Goal: Information Seeking & Learning: Check status

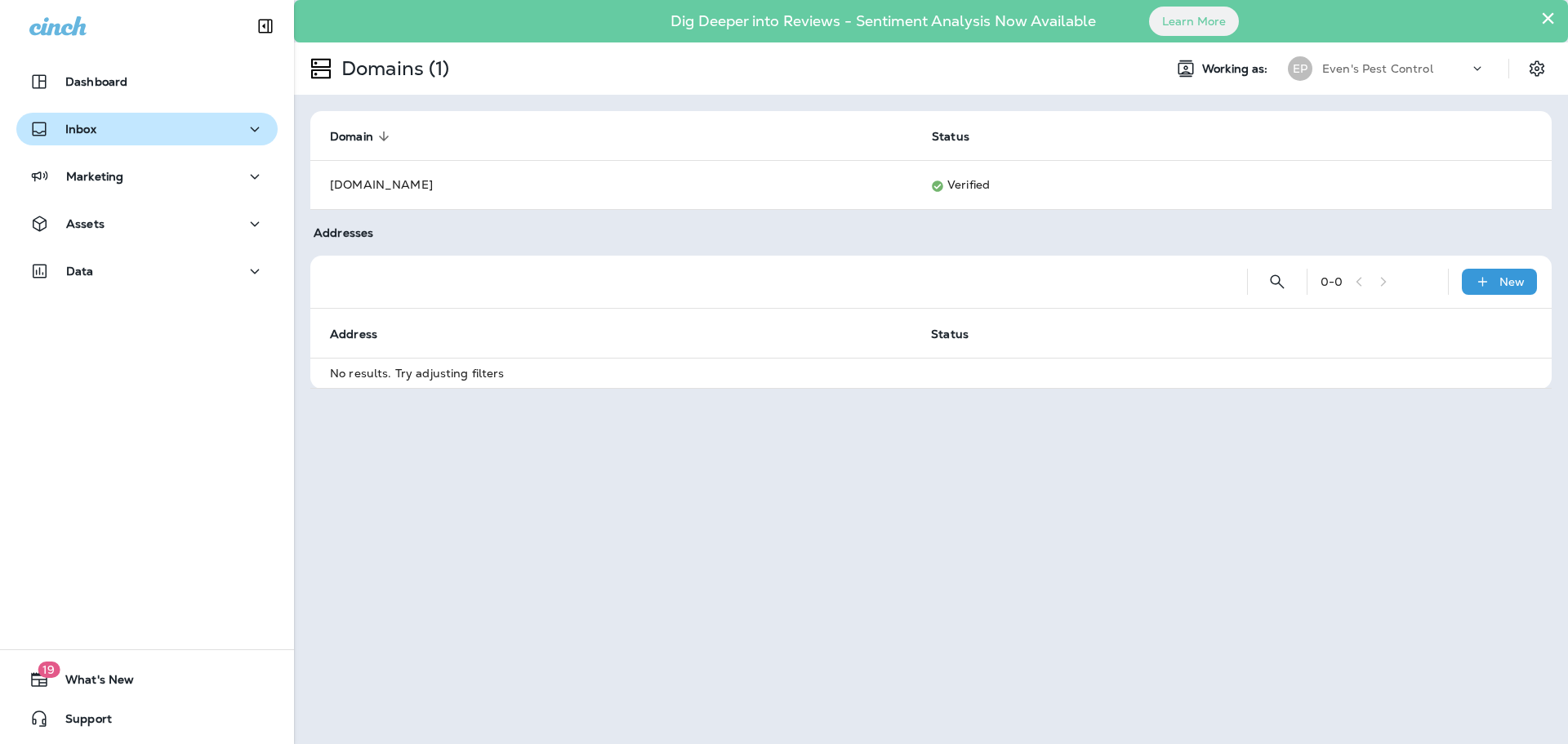
click at [135, 137] on div "Inbox" at bounding box center [147, 130] width 236 height 20
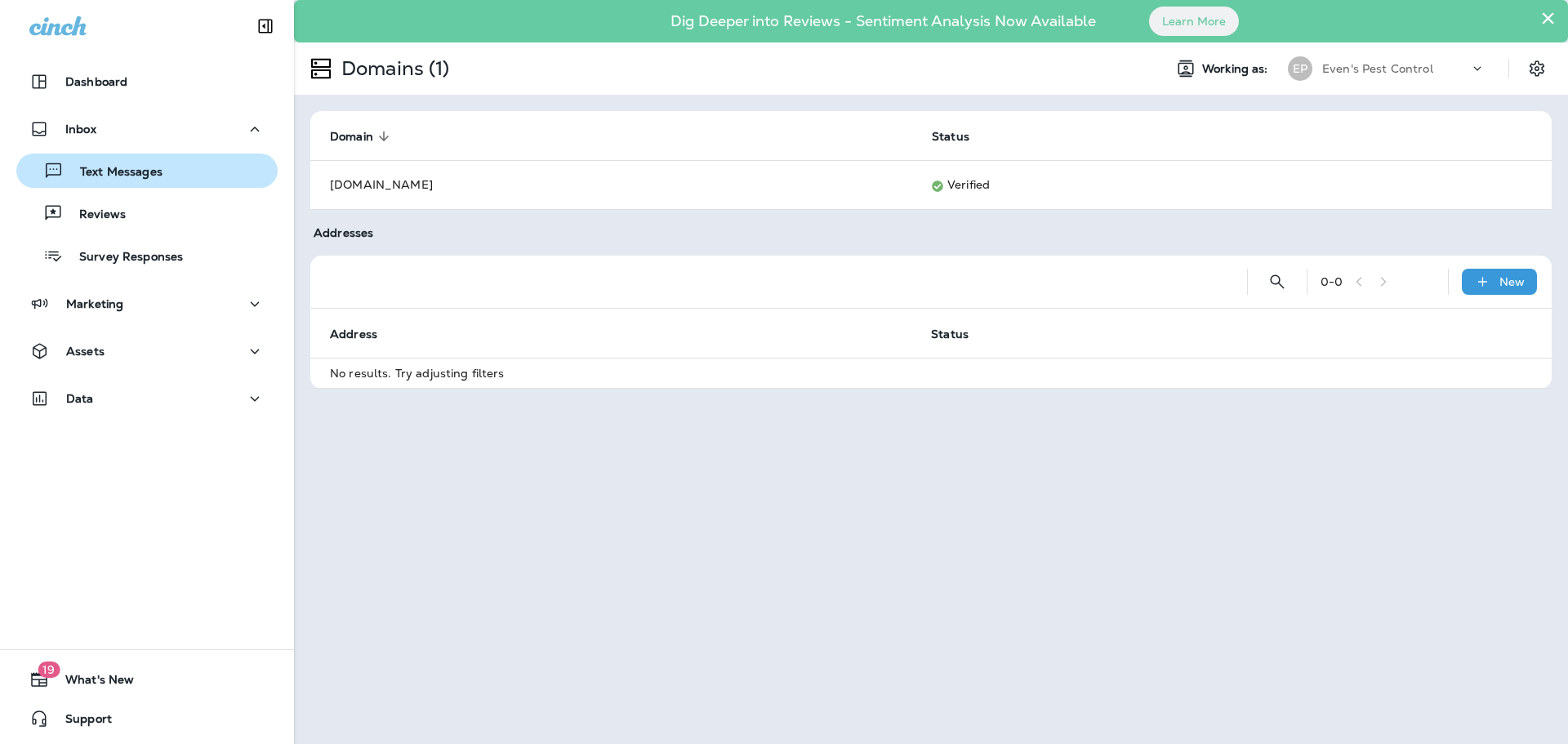
click at [151, 166] on p "Text Messages" at bounding box center [113, 173] width 99 height 16
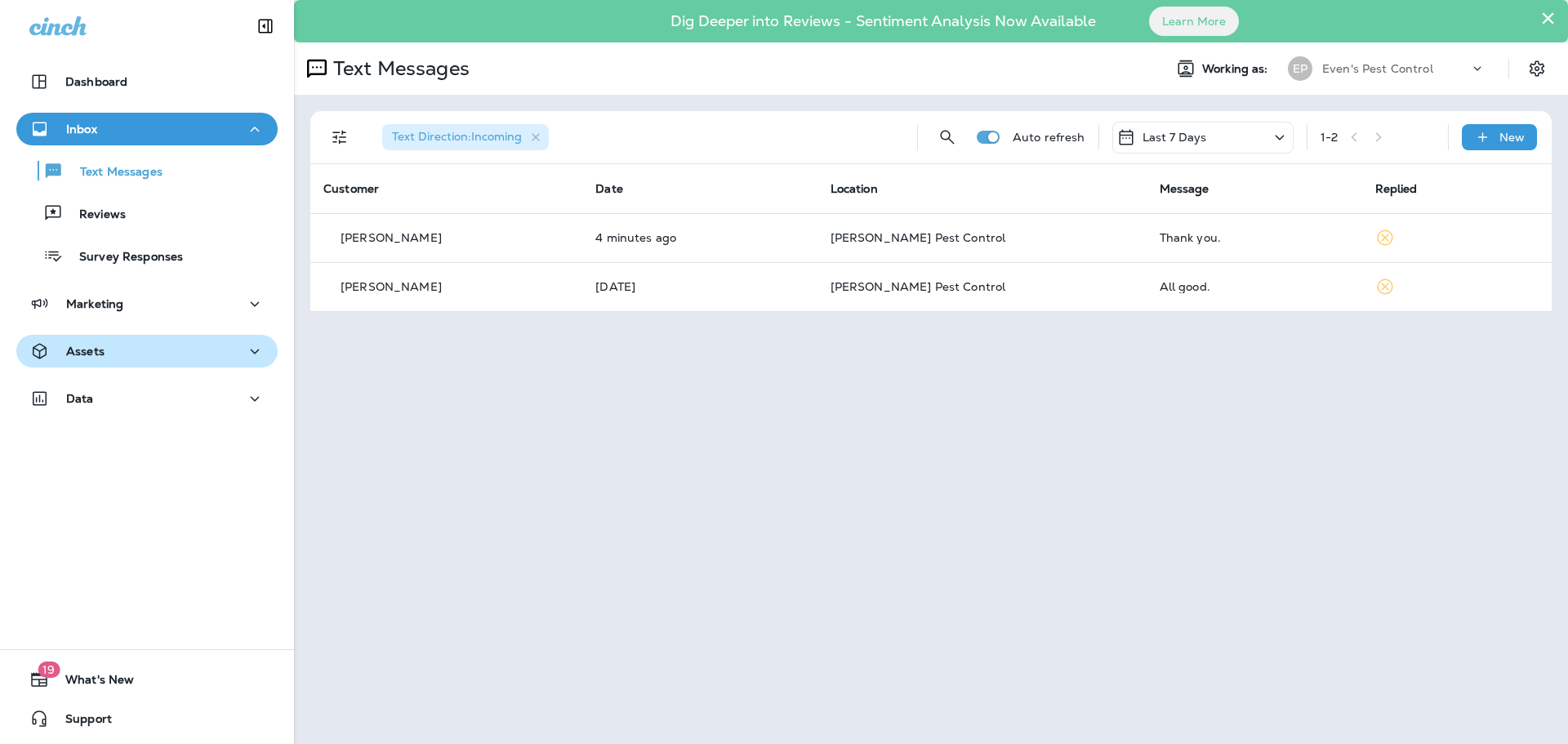
click at [153, 347] on div "Assets" at bounding box center [147, 351] width 236 height 20
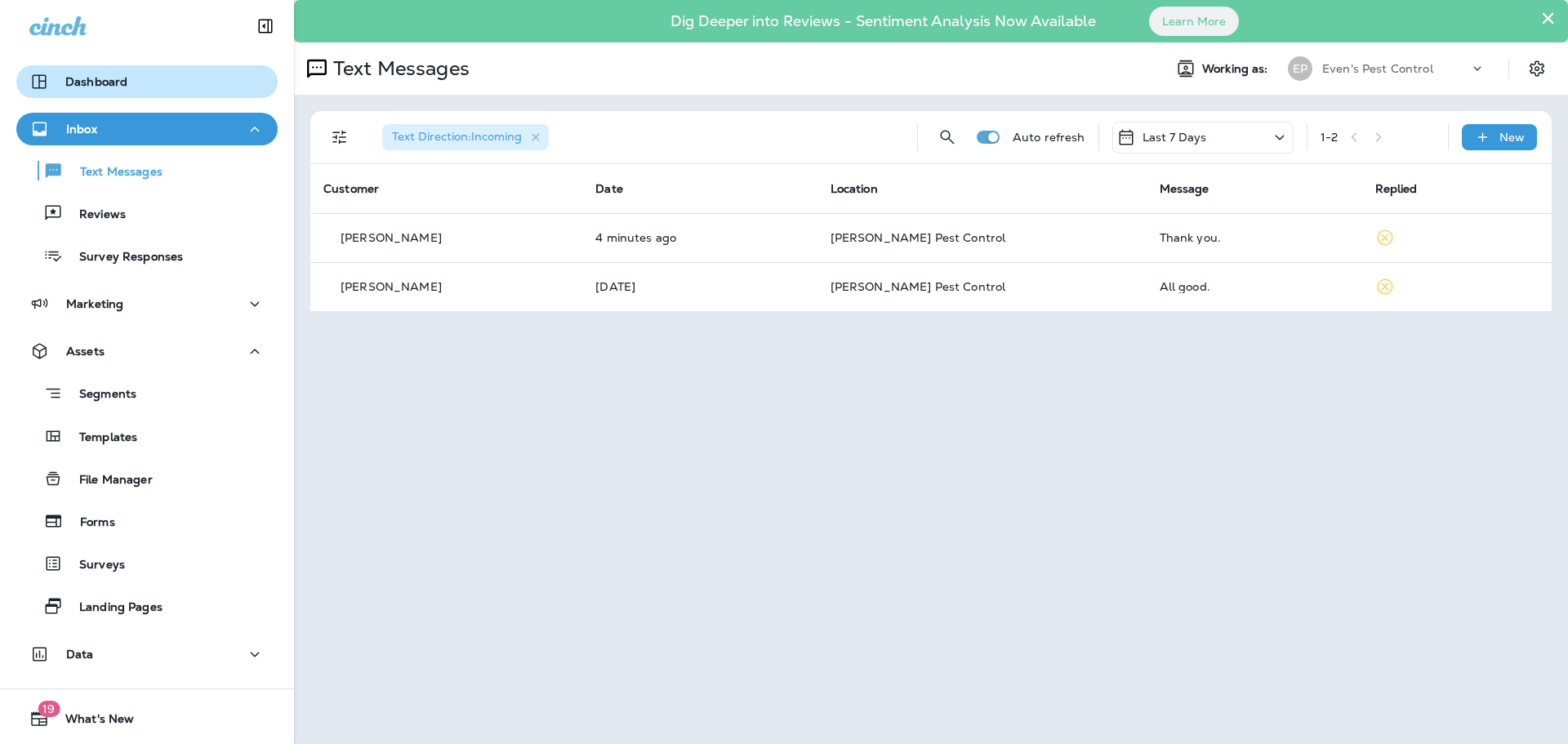
click at [95, 88] on p "Dashboard" at bounding box center [97, 81] width 62 height 13
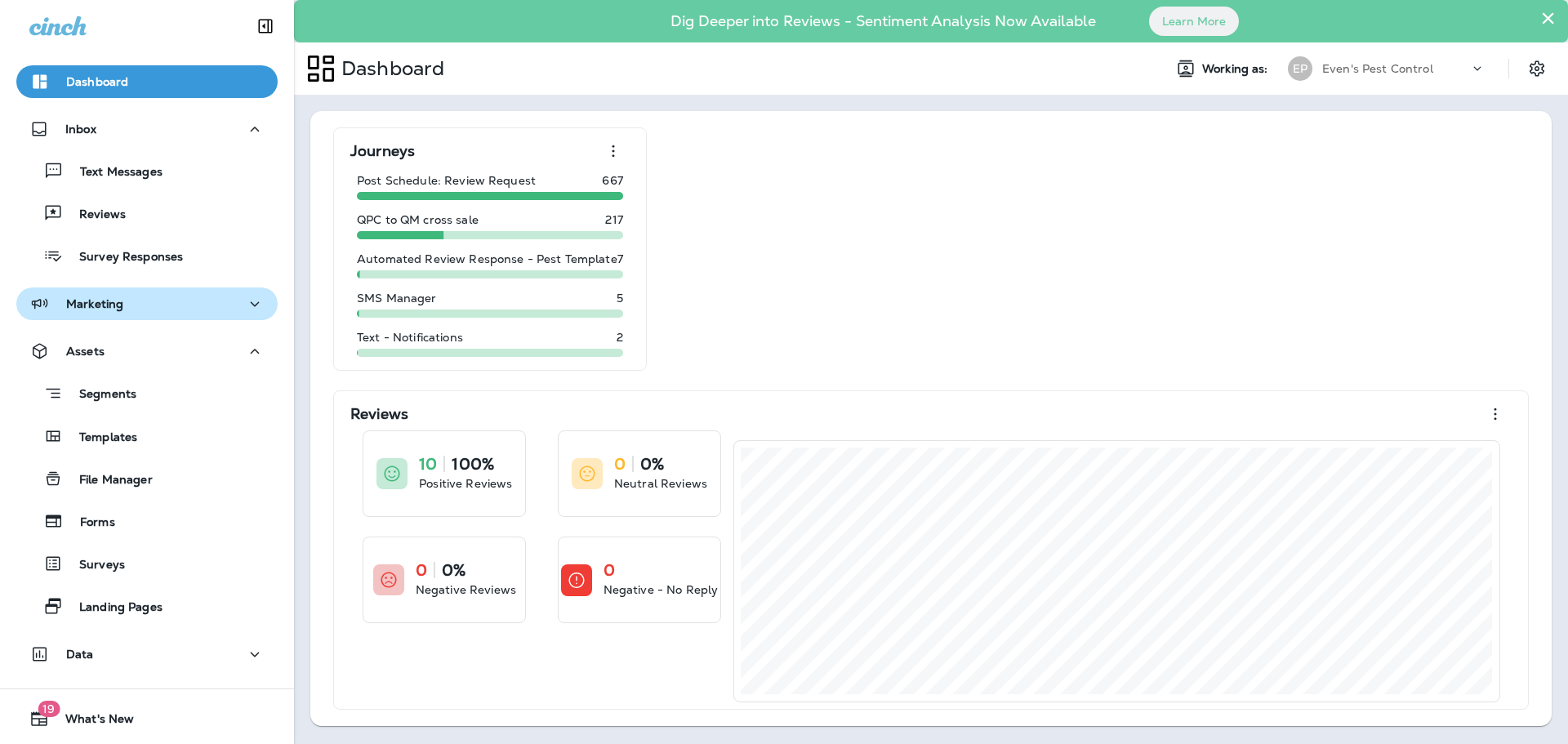
click at [182, 317] on button "Marketing" at bounding box center [147, 304] width 261 height 33
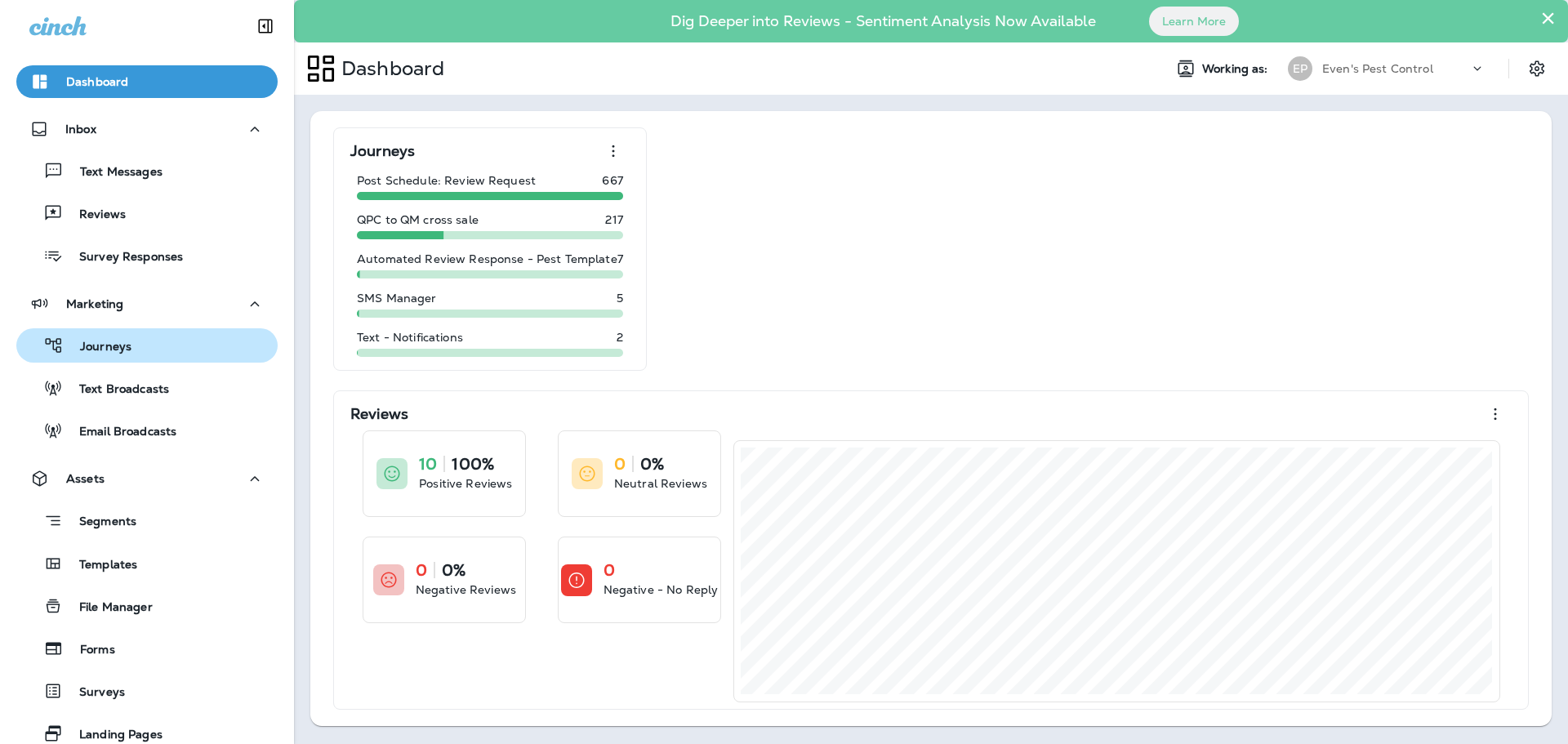
click at [169, 358] on button "Journeys" at bounding box center [147, 346] width 261 height 35
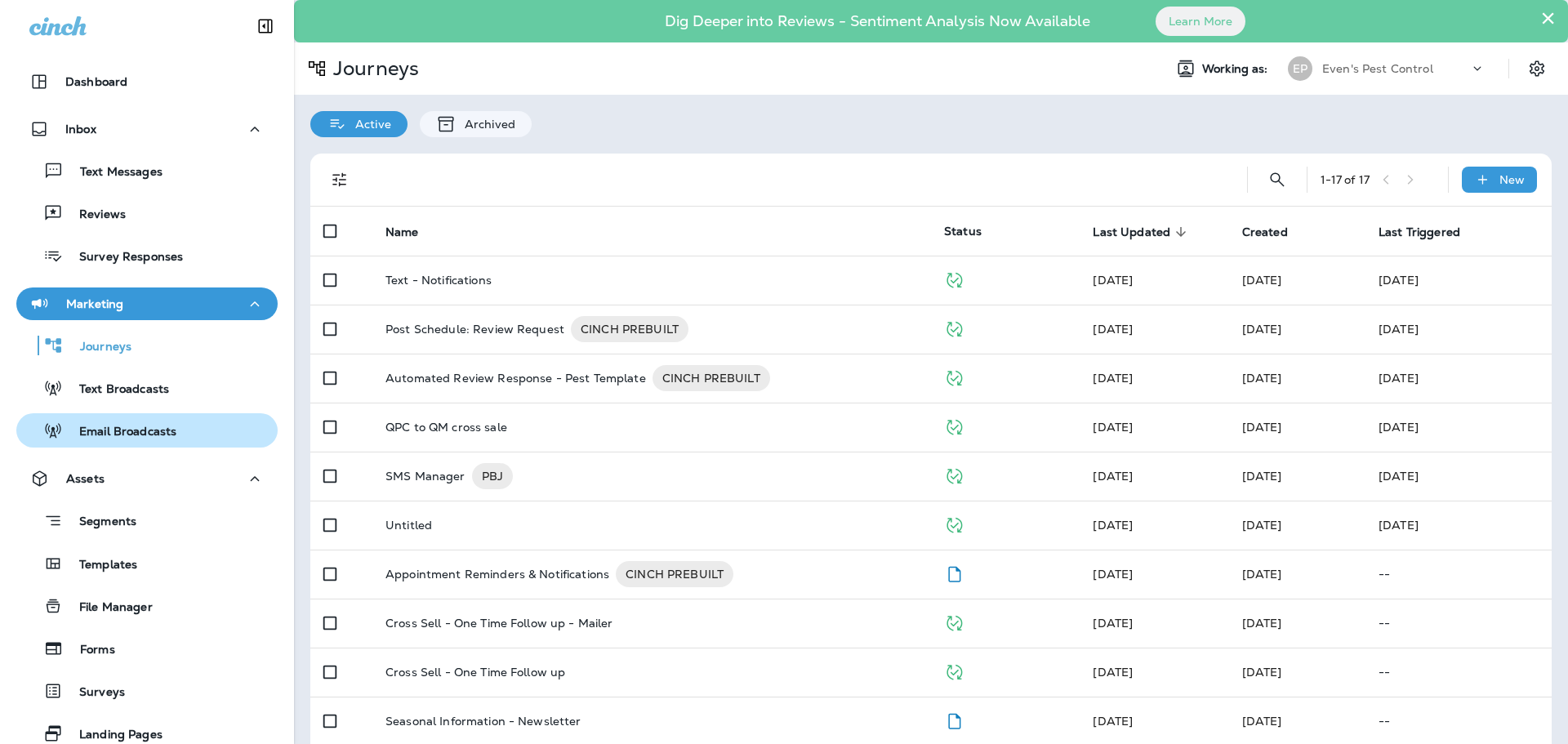
click at [137, 427] on p "Email Broadcasts" at bounding box center [120, 432] width 113 height 16
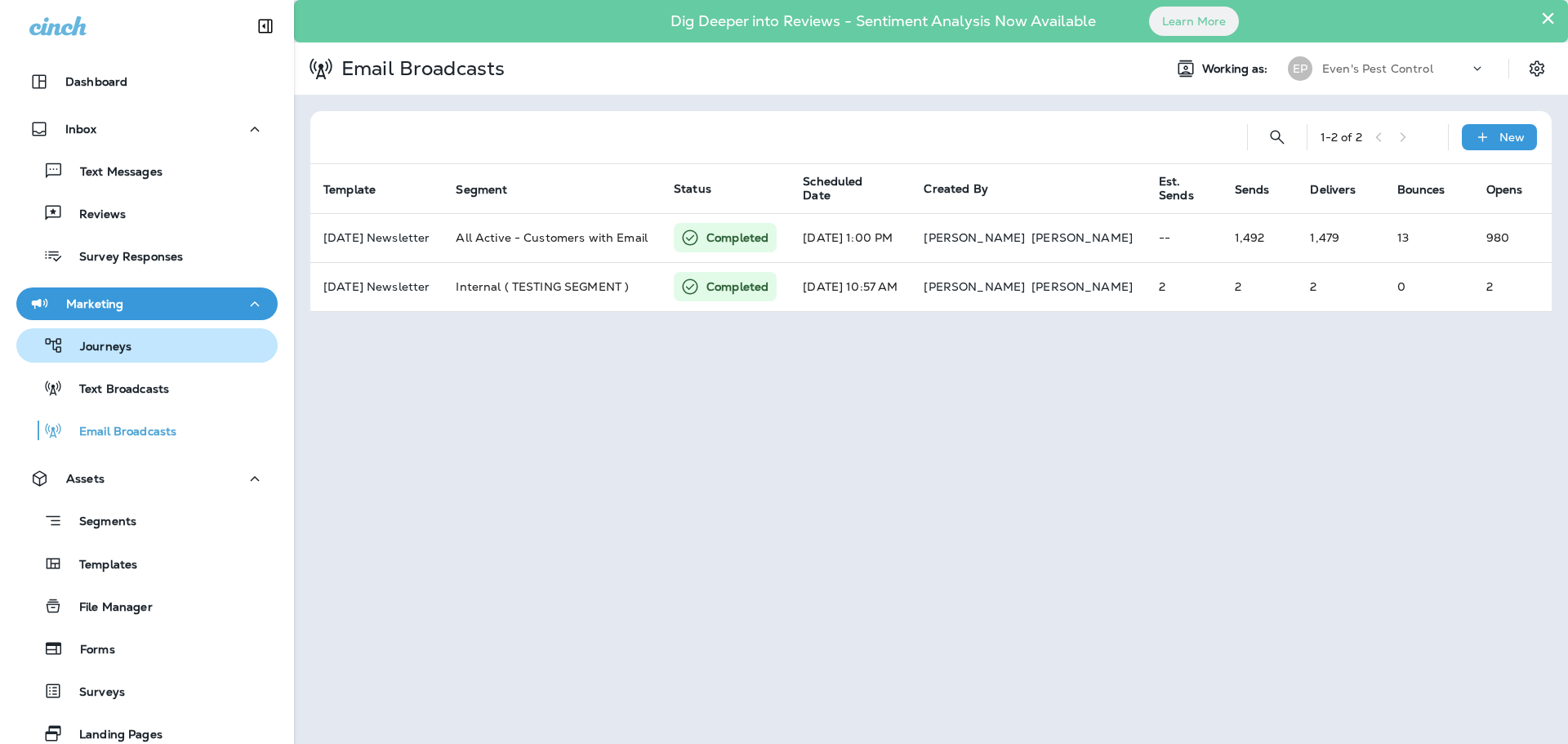
click at [115, 351] on p "Journeys" at bounding box center [98, 347] width 68 height 16
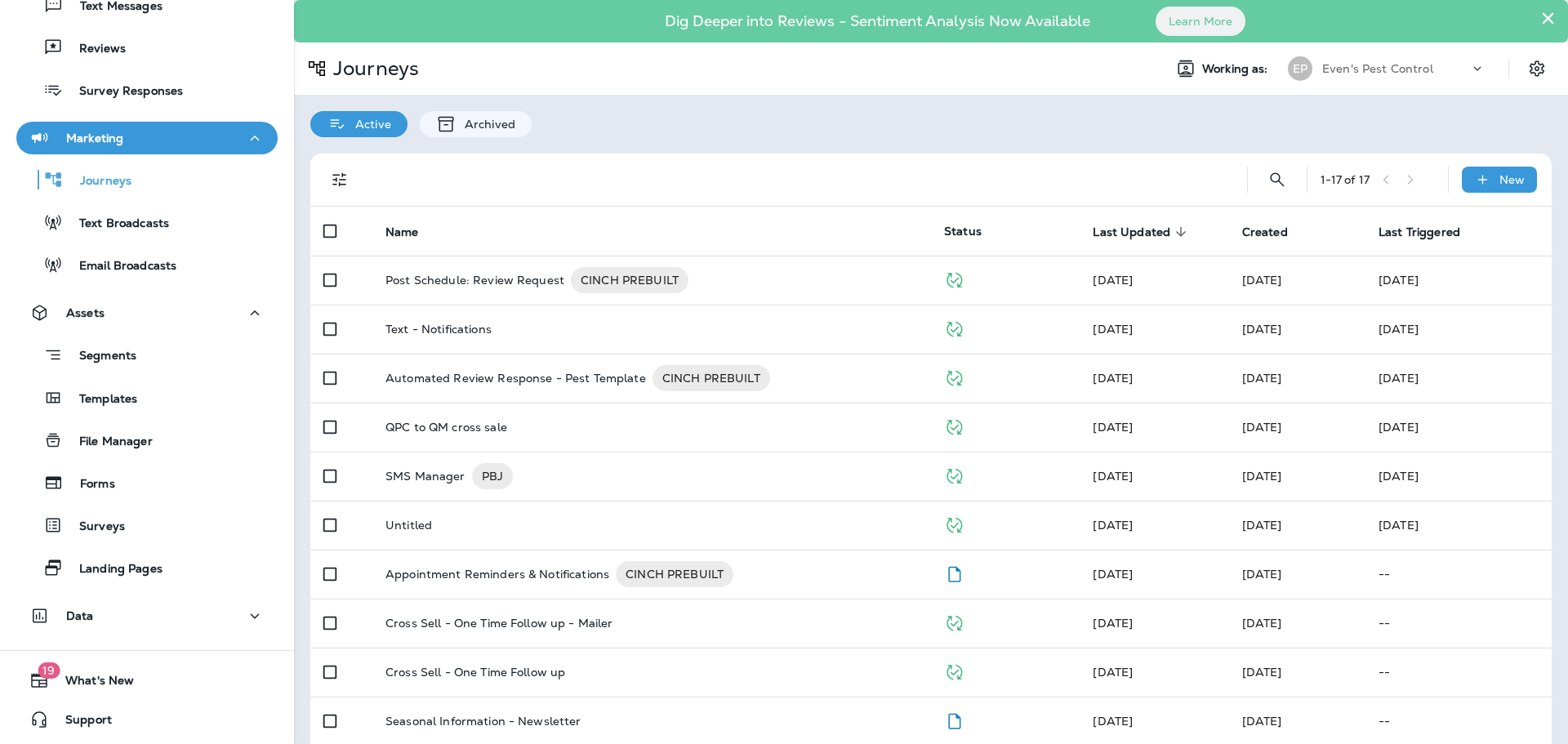
scroll to position [166, 0]
click at [144, 620] on div "Data" at bounding box center [147, 615] width 236 height 20
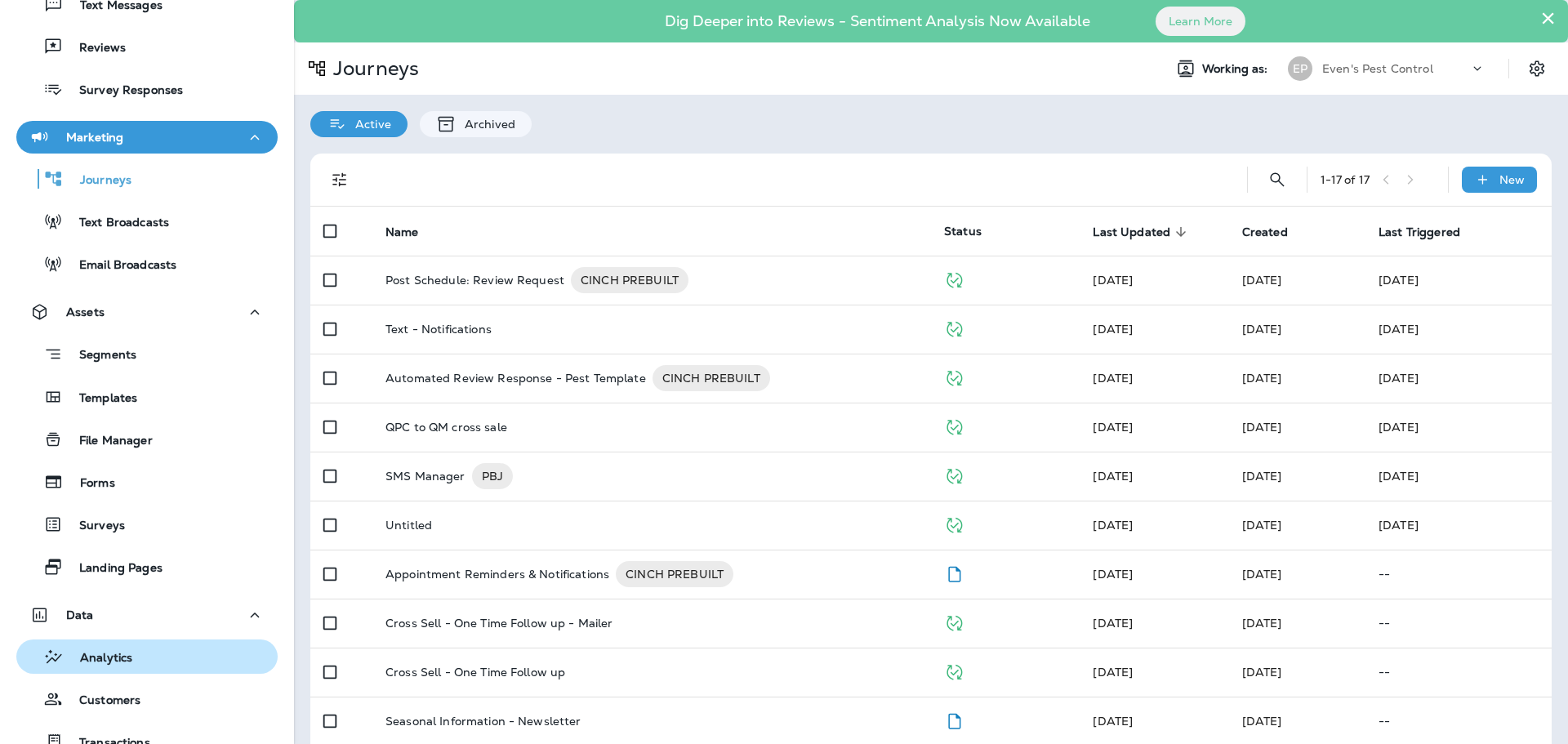
click at [152, 655] on div "Analytics" at bounding box center [147, 656] width 248 height 25
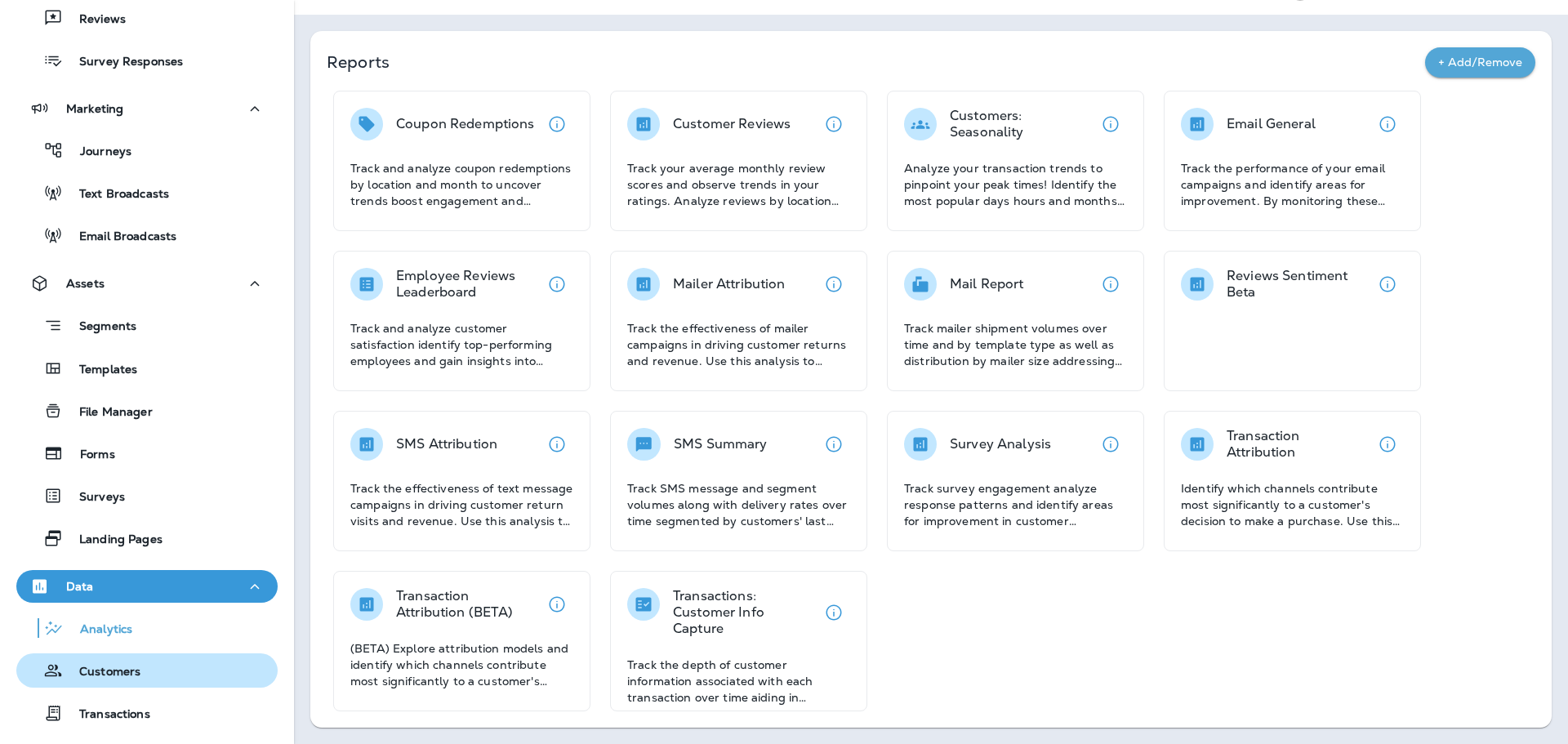
scroll to position [166, 0]
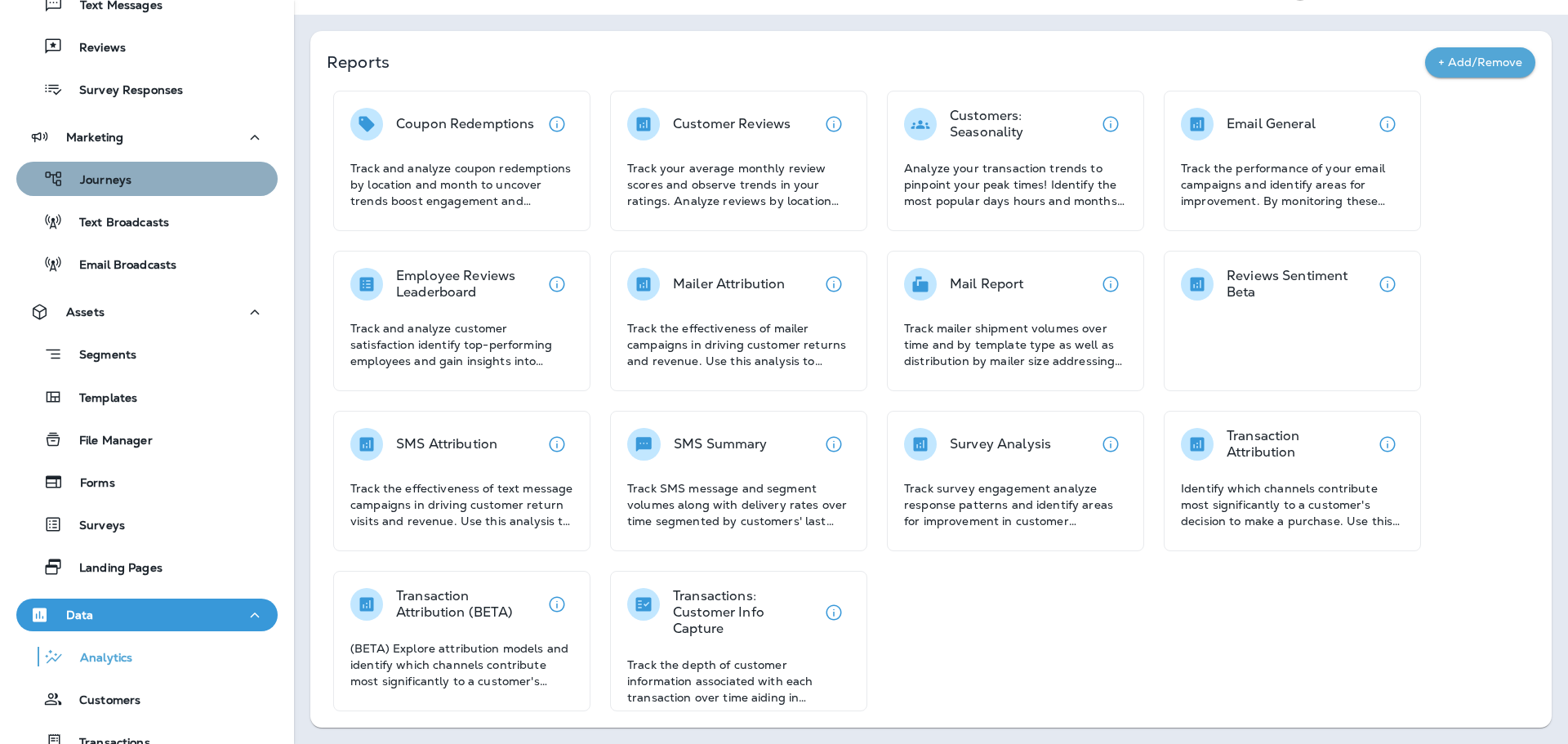
click at [152, 177] on div "Journeys" at bounding box center [147, 178] width 248 height 25
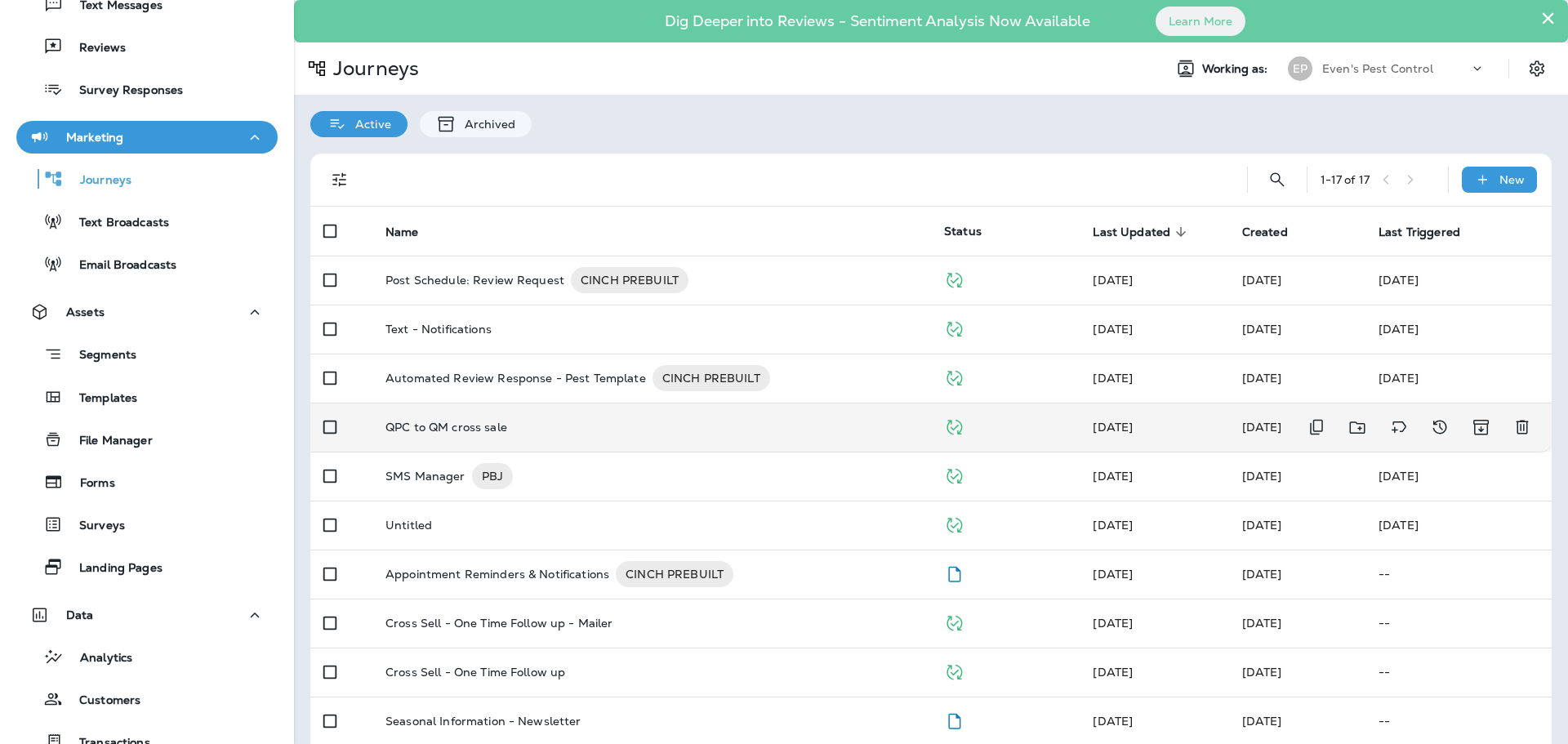
click at [521, 428] on div "QPC to QM cross sale" at bounding box center [651, 427] width 532 height 13
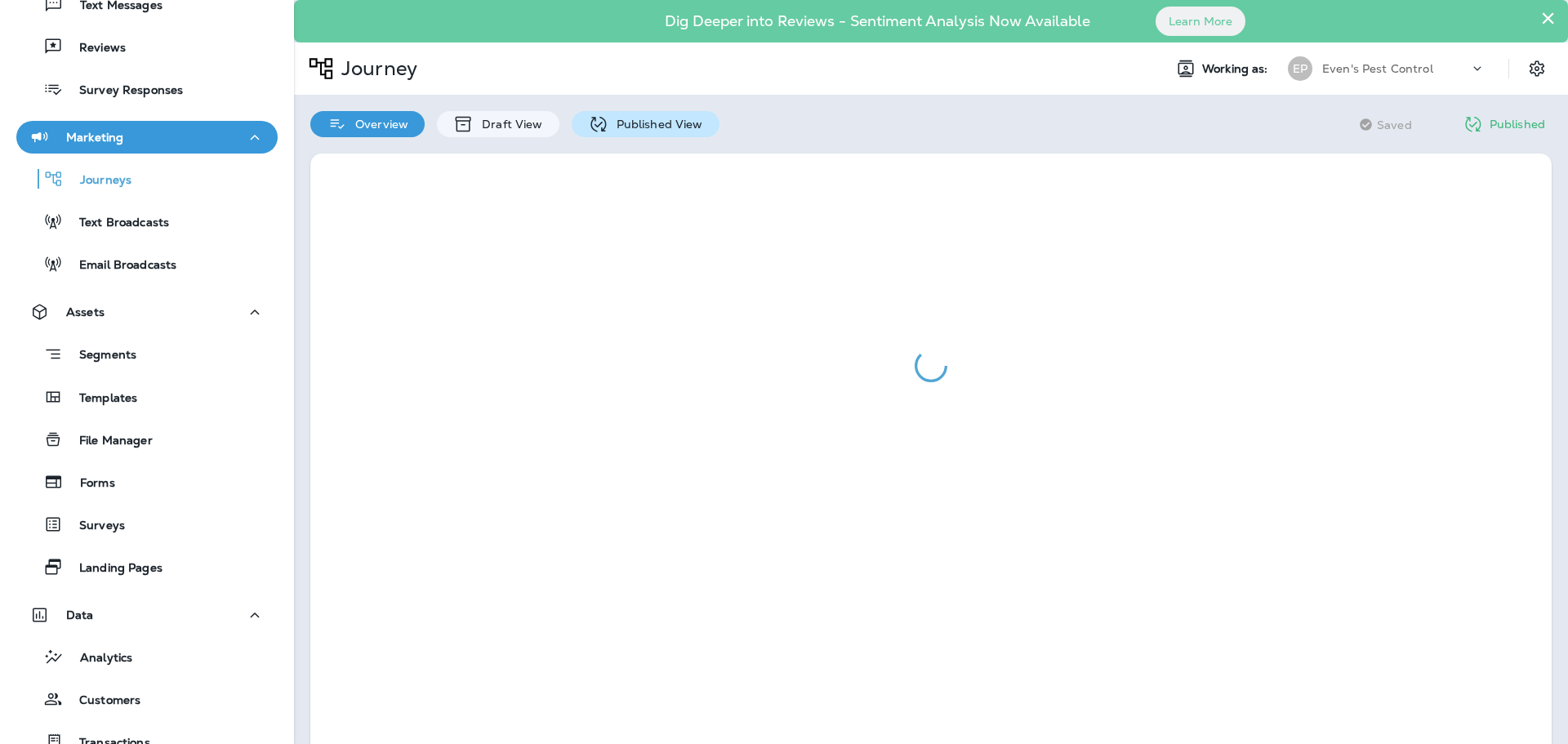
click at [660, 129] on p "Published View" at bounding box center [656, 124] width 95 height 13
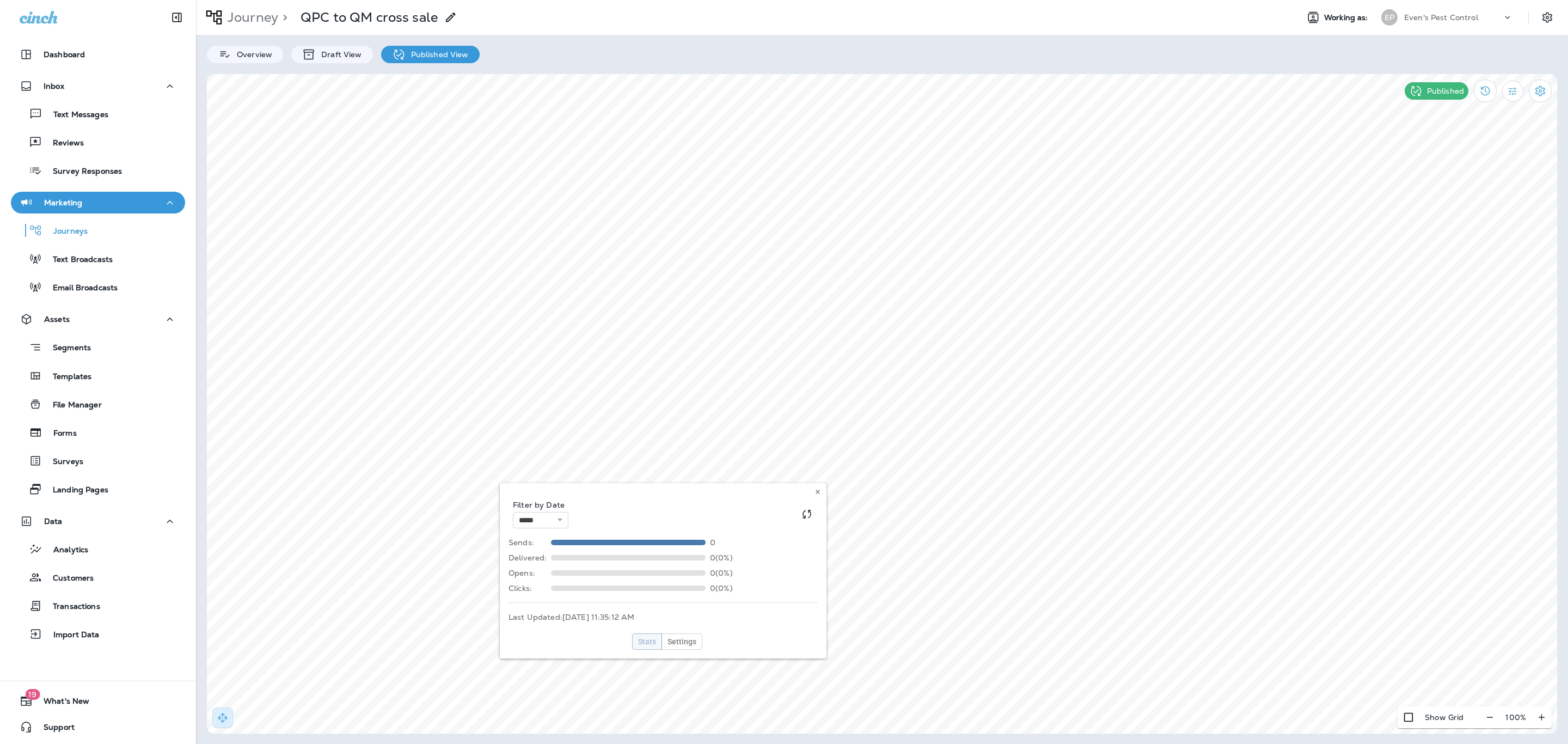
select select "*"
